Goal: Task Accomplishment & Management: Manage account settings

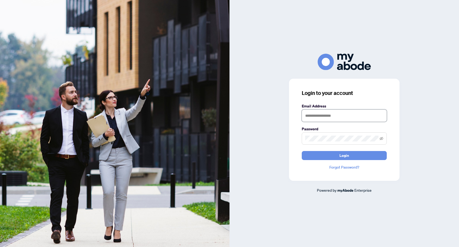
click at [324, 116] on input "text" at bounding box center [344, 115] width 85 height 12
type input "**********"
click at [346, 156] on span "Login" at bounding box center [344, 155] width 10 height 8
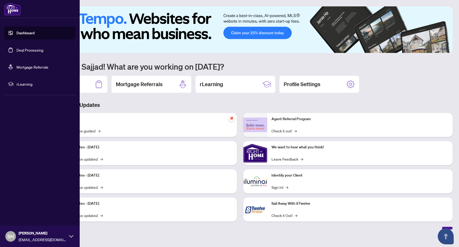
click at [36, 59] on ul "Dashboard Deal Processing Mortgage Referrals rLearning" at bounding box center [39, 59] width 71 height 64
click at [36, 51] on link "Deal Processing" at bounding box center [29, 50] width 27 height 5
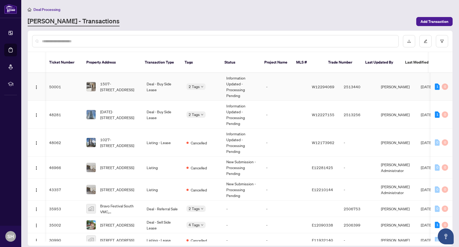
scroll to position [0, 89]
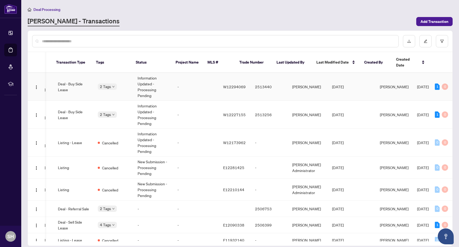
click at [306, 82] on td "[PERSON_NAME]" at bounding box center [308, 87] width 40 height 28
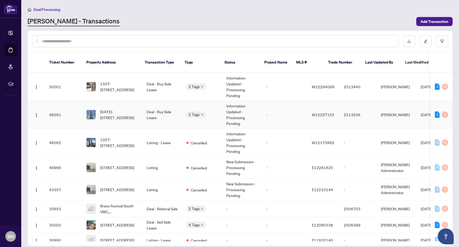
click at [339, 105] on td "2513256" at bounding box center [357, 115] width 37 height 28
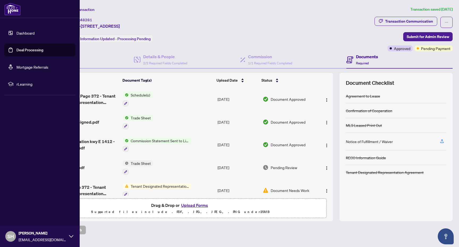
click at [29, 51] on link "Deal Processing" at bounding box center [29, 50] width 27 height 5
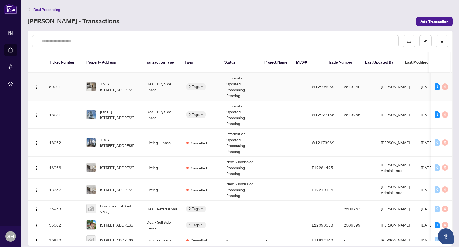
click at [161, 81] on td "Deal - Buy Side Lease" at bounding box center [162, 87] width 40 height 28
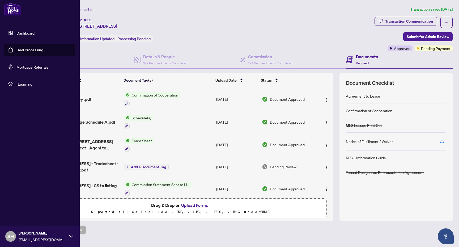
click at [16, 52] on link "Deal Processing" at bounding box center [29, 50] width 27 height 5
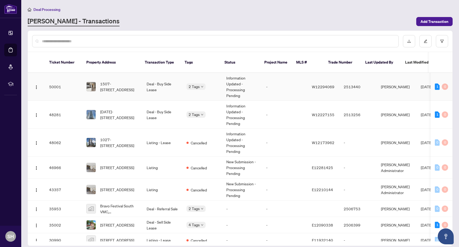
click at [158, 79] on td "Deal - Buy Side Lease" at bounding box center [162, 87] width 40 height 28
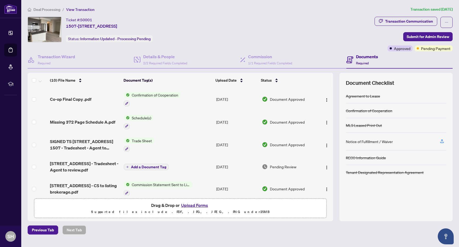
click at [55, 10] on span "Deal Processing" at bounding box center [46, 9] width 27 height 5
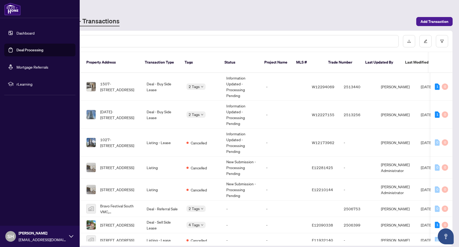
click at [16, 52] on link "Deal Processing" at bounding box center [29, 50] width 27 height 5
